Goal: Task Accomplishment & Management: Use online tool/utility

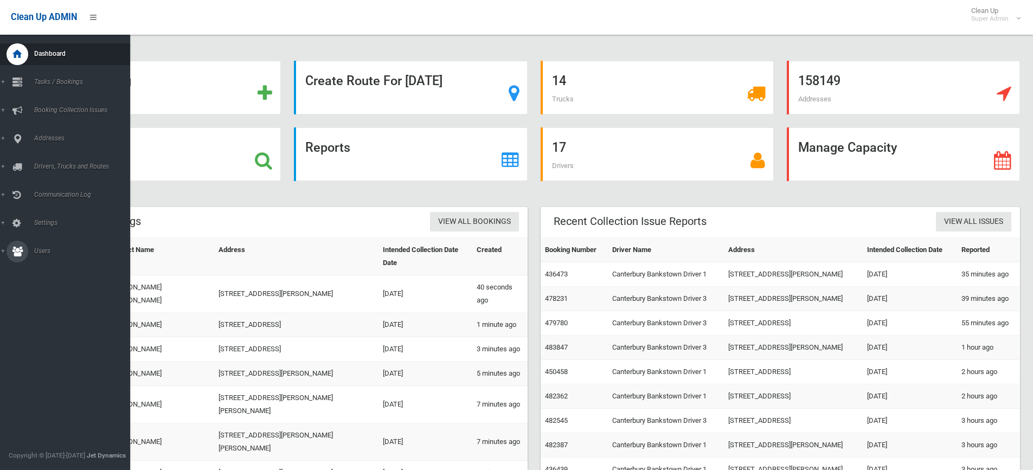
click at [41, 251] on span "Users" at bounding box center [84, 251] width 107 height 8
click at [62, 269] on span "All Users" at bounding box center [80, 270] width 98 height 8
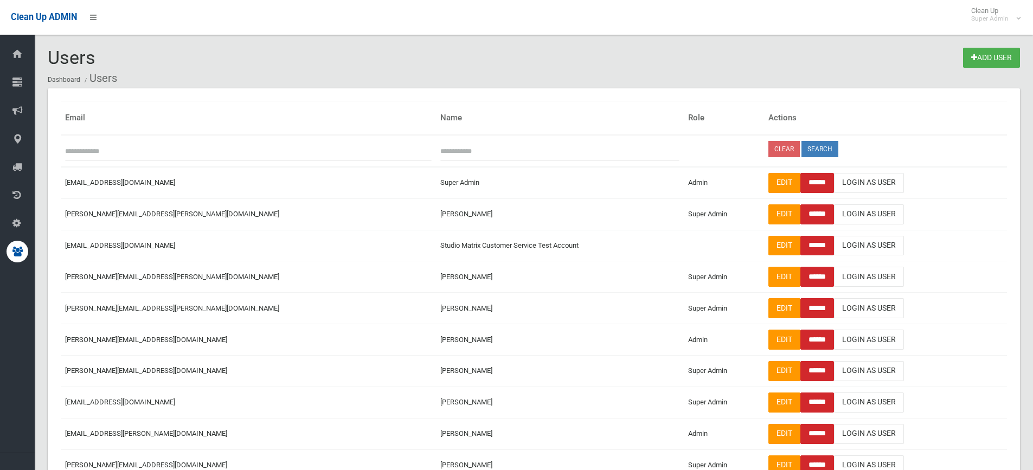
click at [441, 149] on input "text" at bounding box center [560, 151] width 239 height 20
type input "*******"
click at [802, 141] on button "Search" at bounding box center [820, 149] width 37 height 16
click at [369, 28] on div "Clean Up ADMIN Clean Up Super Admin Logout" at bounding box center [516, 17] width 1033 height 35
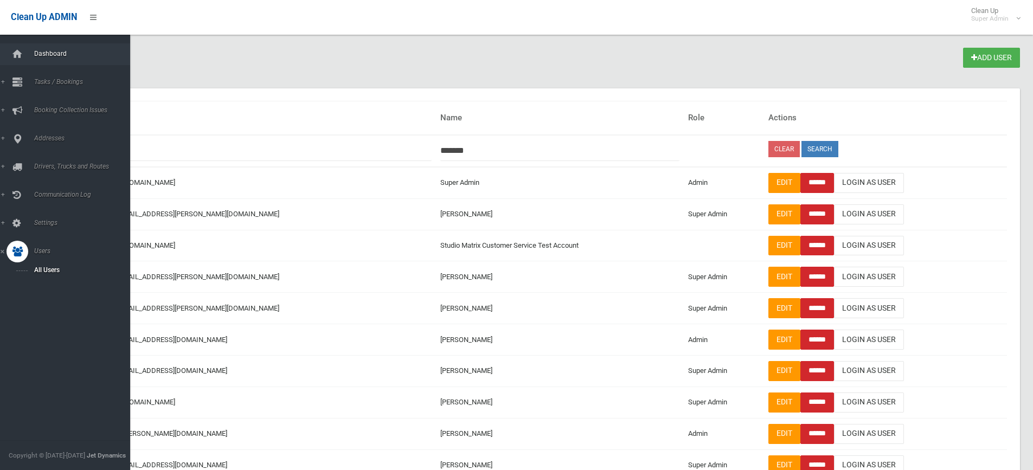
click at [39, 52] on span "Dashboard" at bounding box center [84, 54] width 107 height 8
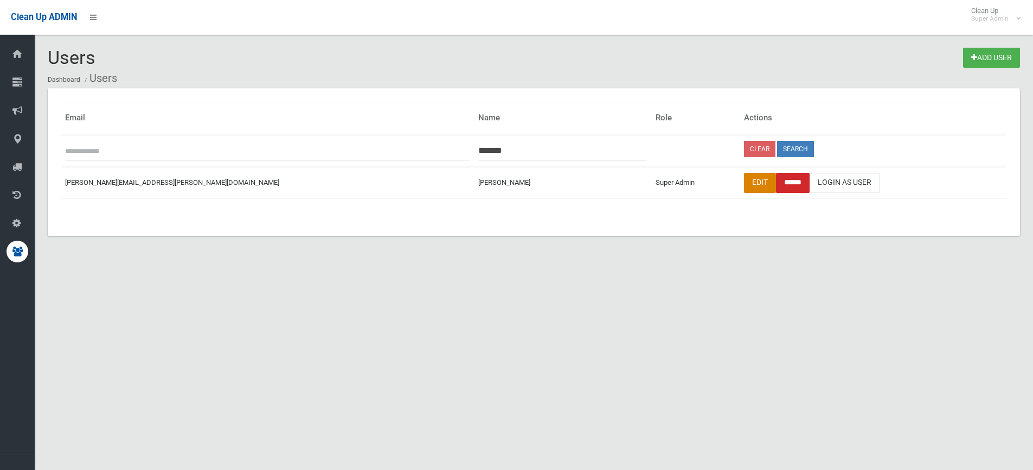
click at [744, 182] on link "Edit" at bounding box center [760, 183] width 32 height 20
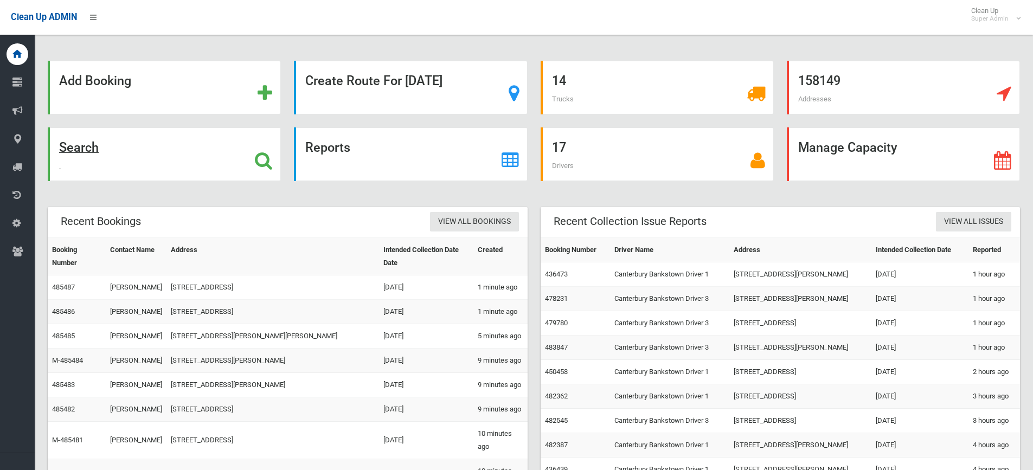
click at [89, 141] on strong "Search" at bounding box center [79, 147] width 40 height 15
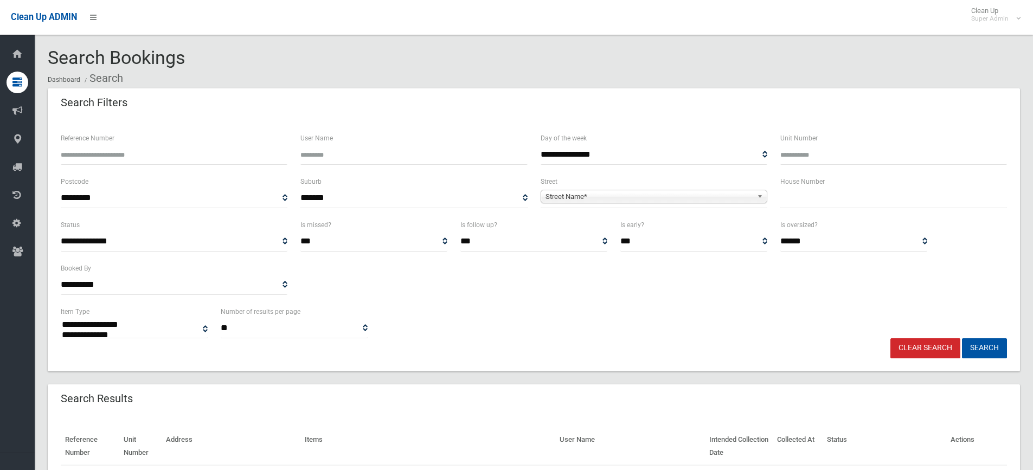
select select
click at [631, 197] on span "Street Name*" at bounding box center [649, 196] width 207 height 13
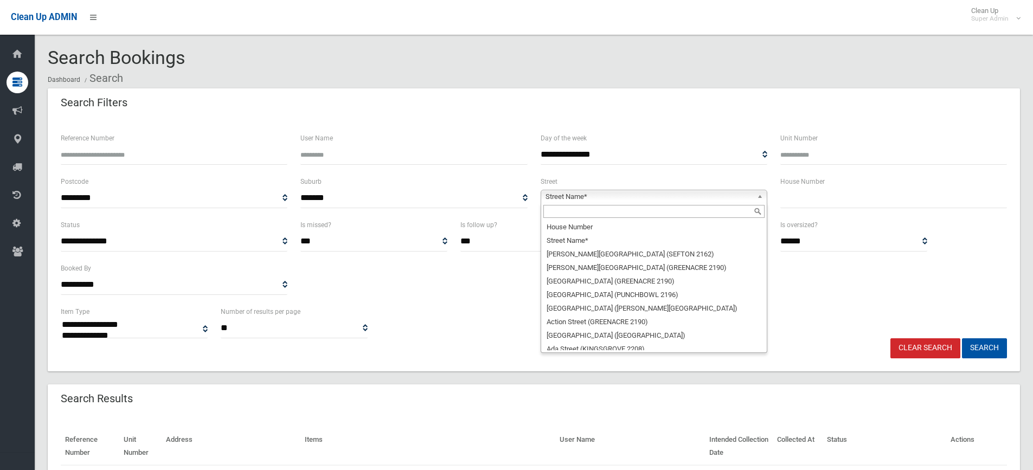
click at [606, 210] on input "text" at bounding box center [654, 211] width 221 height 13
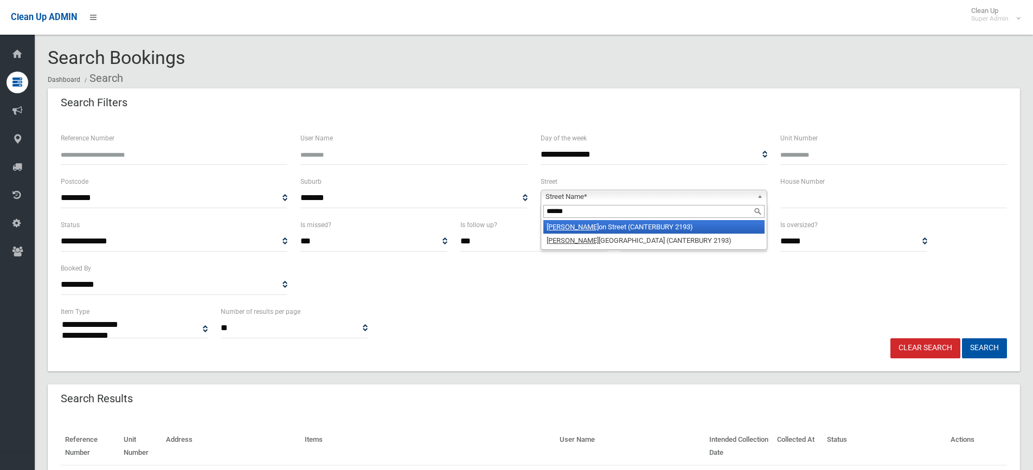
type input "*******"
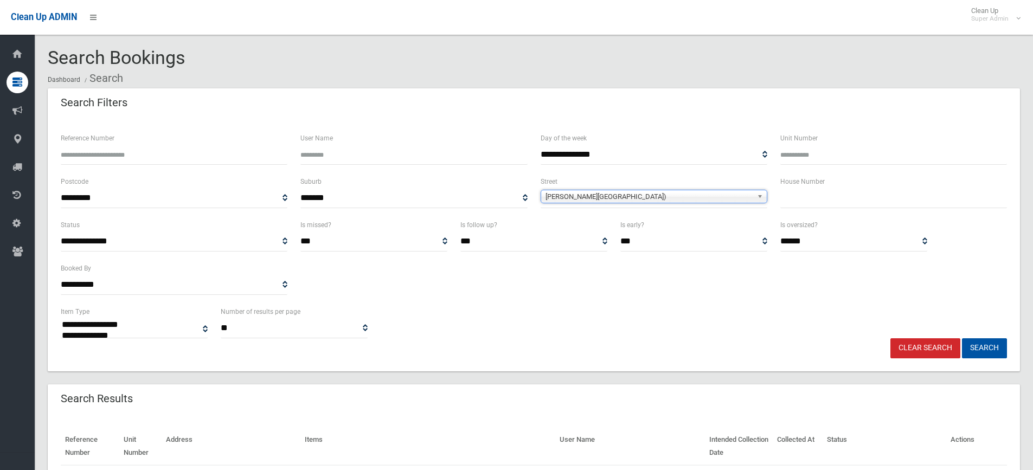
click at [822, 195] on input "text" at bounding box center [894, 198] width 227 height 20
type input "*****"
click at [986, 348] on button "Search" at bounding box center [984, 349] width 45 height 20
select select
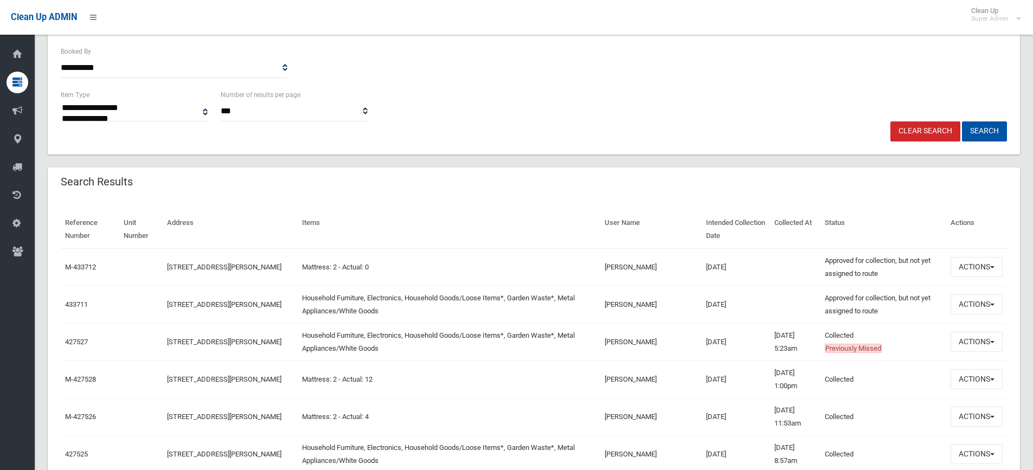
scroll to position [271, 0]
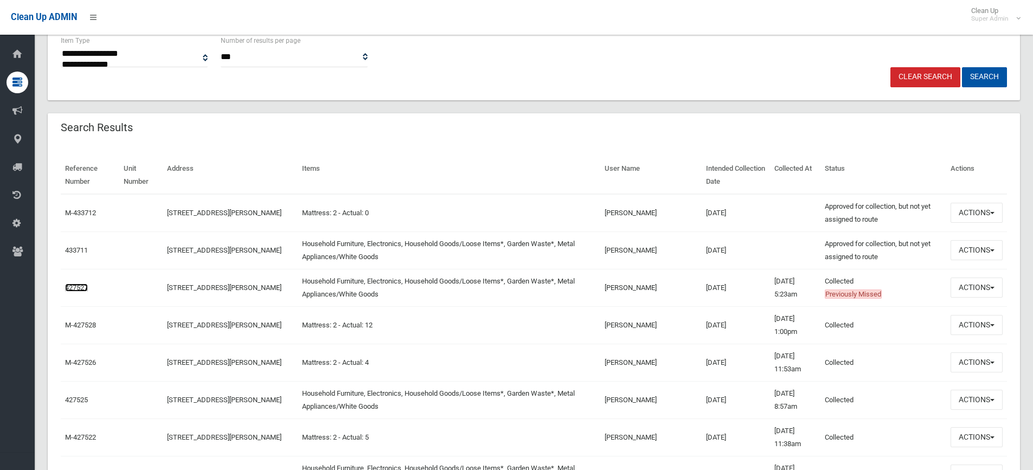
click at [75, 289] on link "427527" at bounding box center [76, 288] width 23 height 8
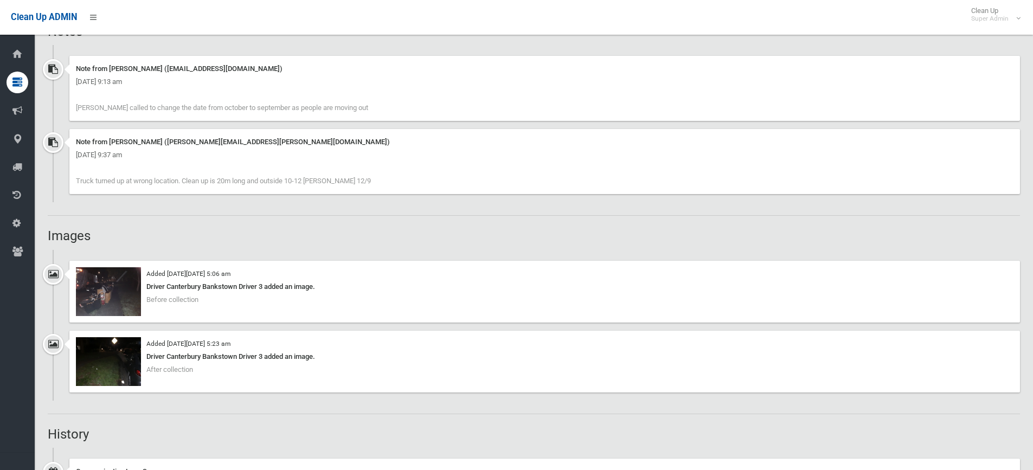
scroll to position [814, 0]
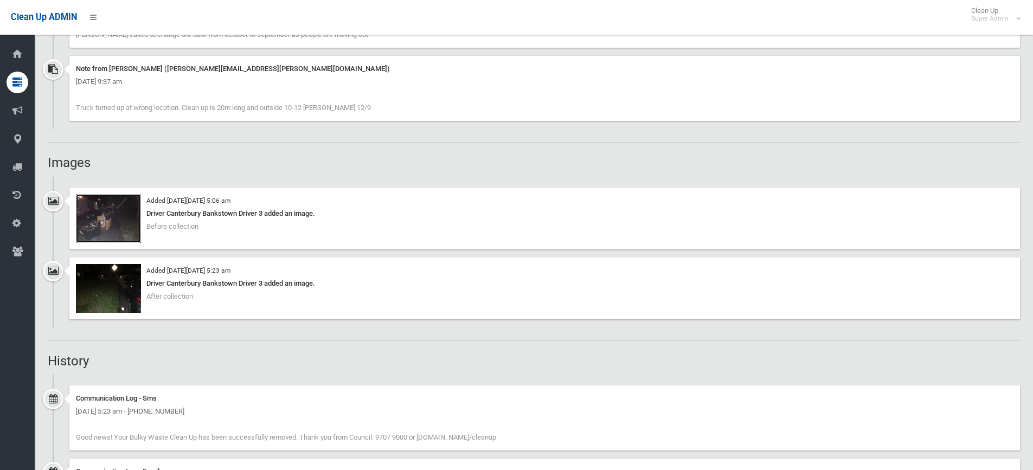
click at [105, 222] on img at bounding box center [108, 218] width 65 height 49
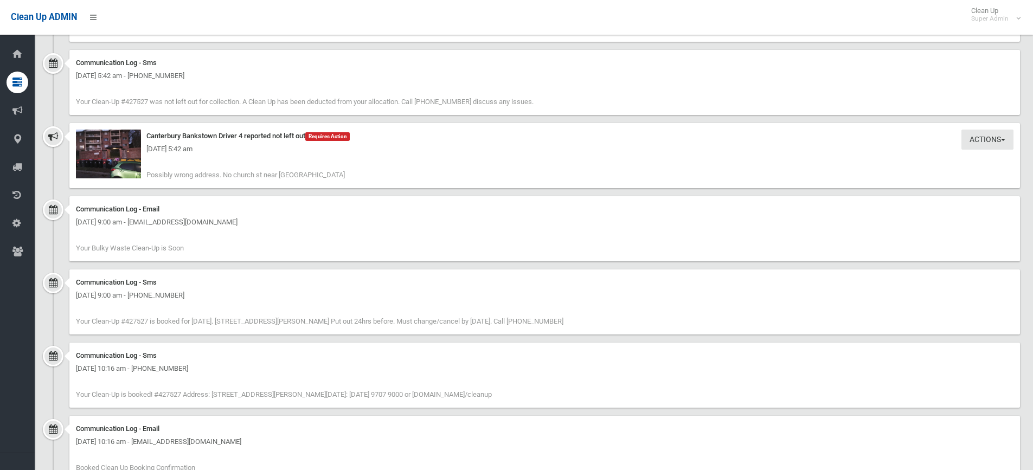
scroll to position [1736, 0]
click at [105, 157] on img at bounding box center [108, 153] width 65 height 49
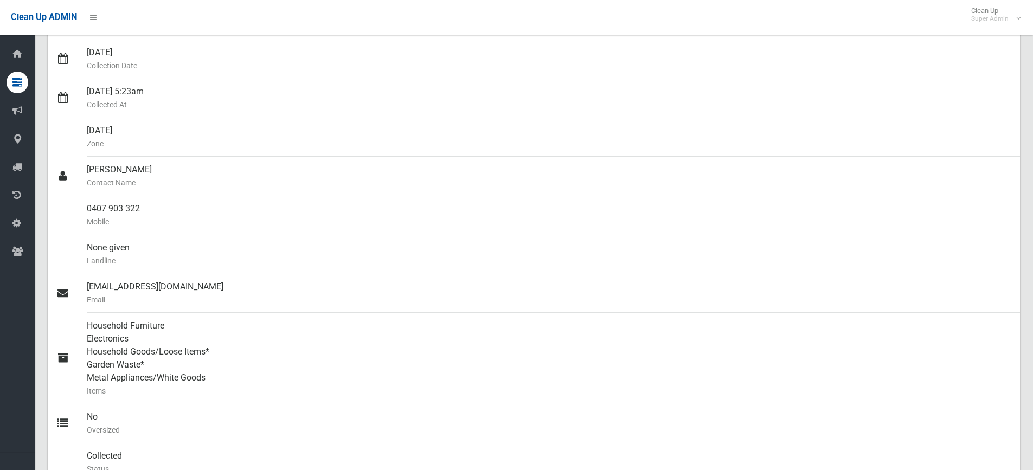
scroll to position [0, 0]
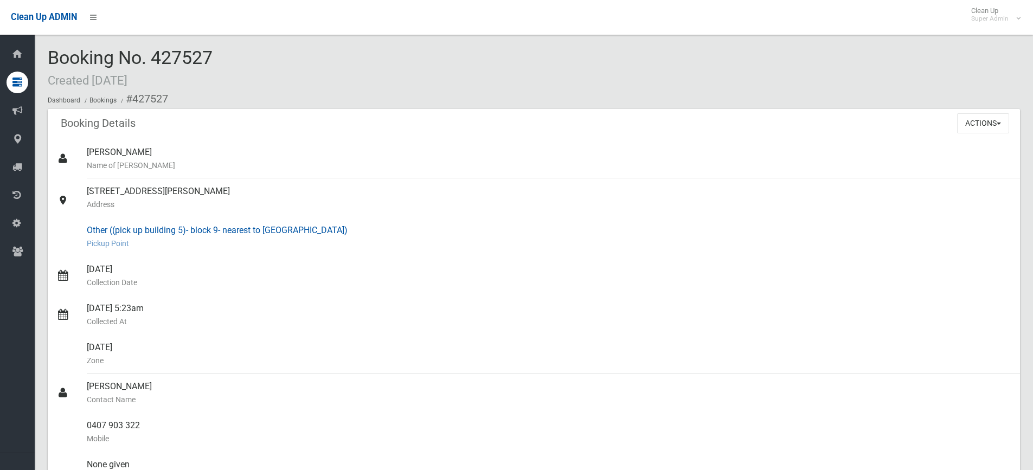
drag, startPoint x: 323, startPoint y: 231, endPoint x: 192, endPoint y: 231, distance: 131.3
click at [192, 231] on div "Other ((pick up building 5)- block 9- nearest to [GEOGRAPHIC_DATA]) [GEOGRAPHIC…" at bounding box center [549, 237] width 925 height 39
copy div "block 9- nearest to [GEOGRAPHIC_DATA])"
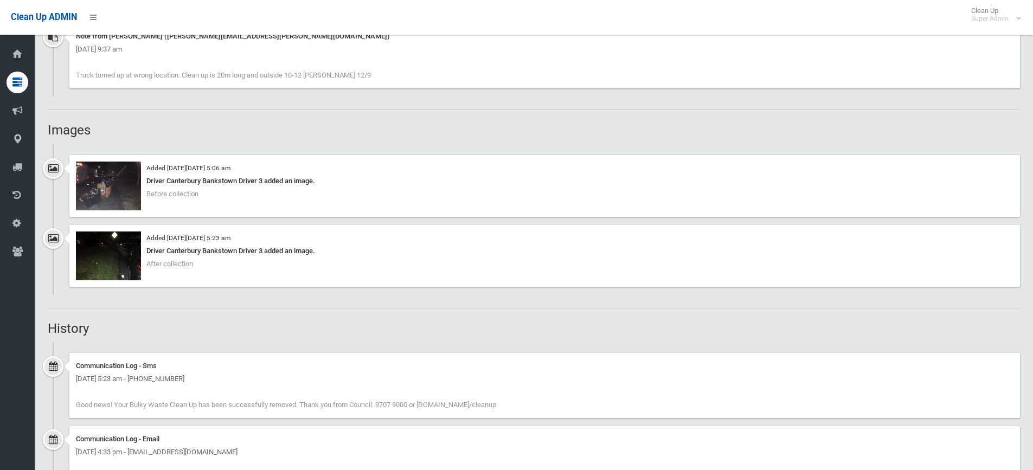
scroll to position [868, 0]
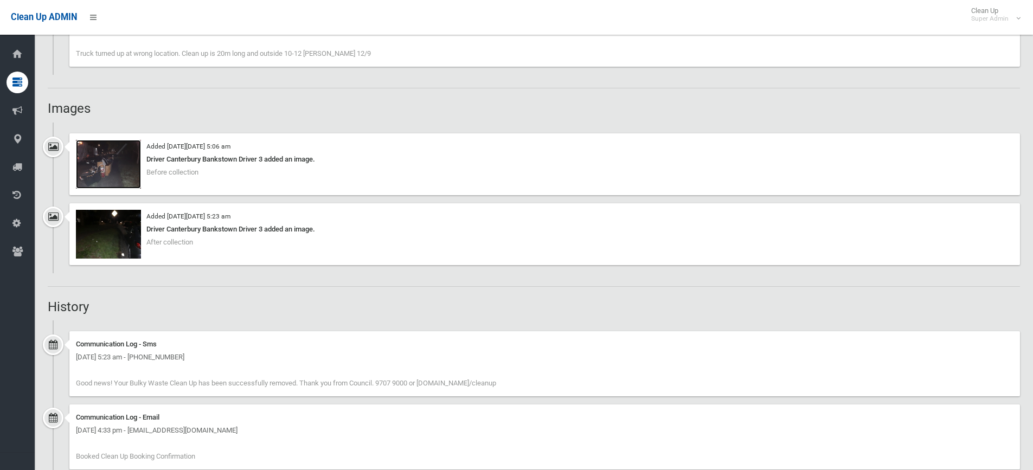
click at [102, 157] on img at bounding box center [108, 164] width 65 height 49
